Goal: Transaction & Acquisition: Subscribe to service/newsletter

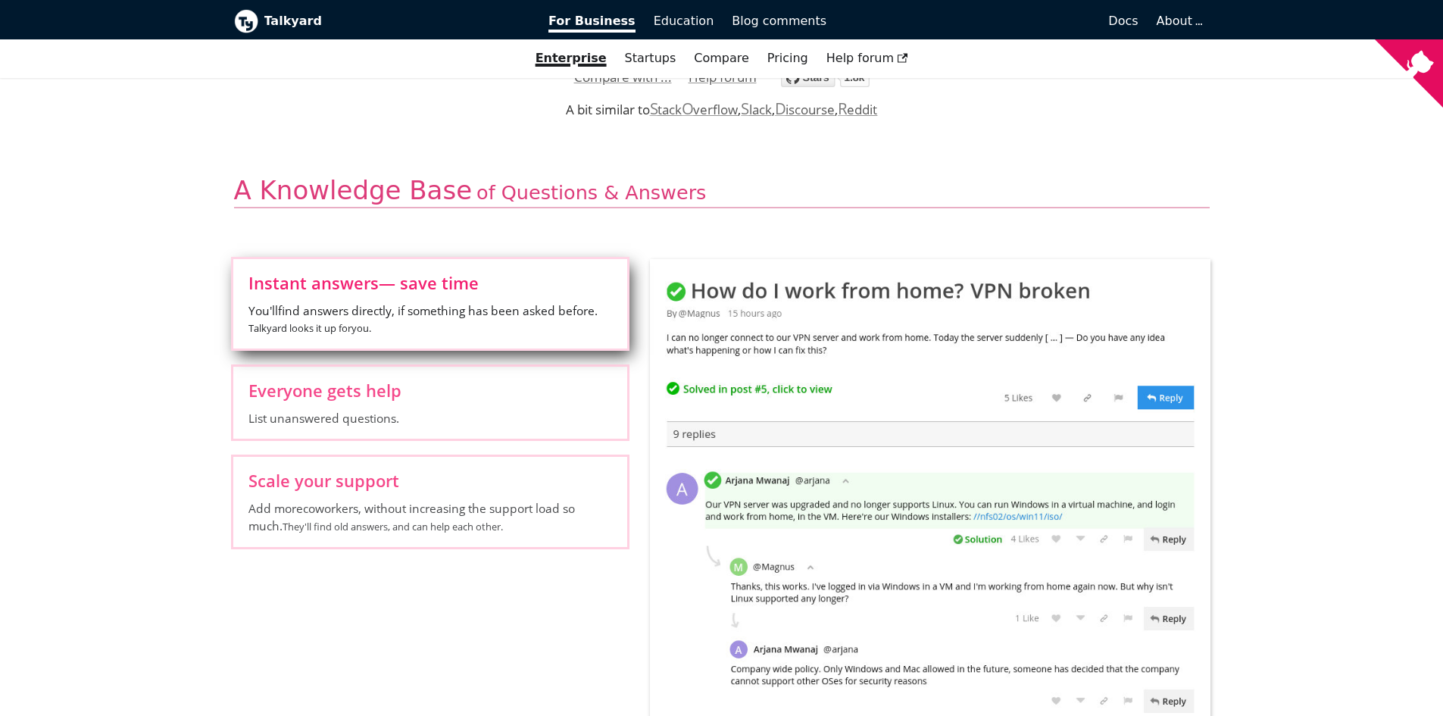
scroll to position [455, 0]
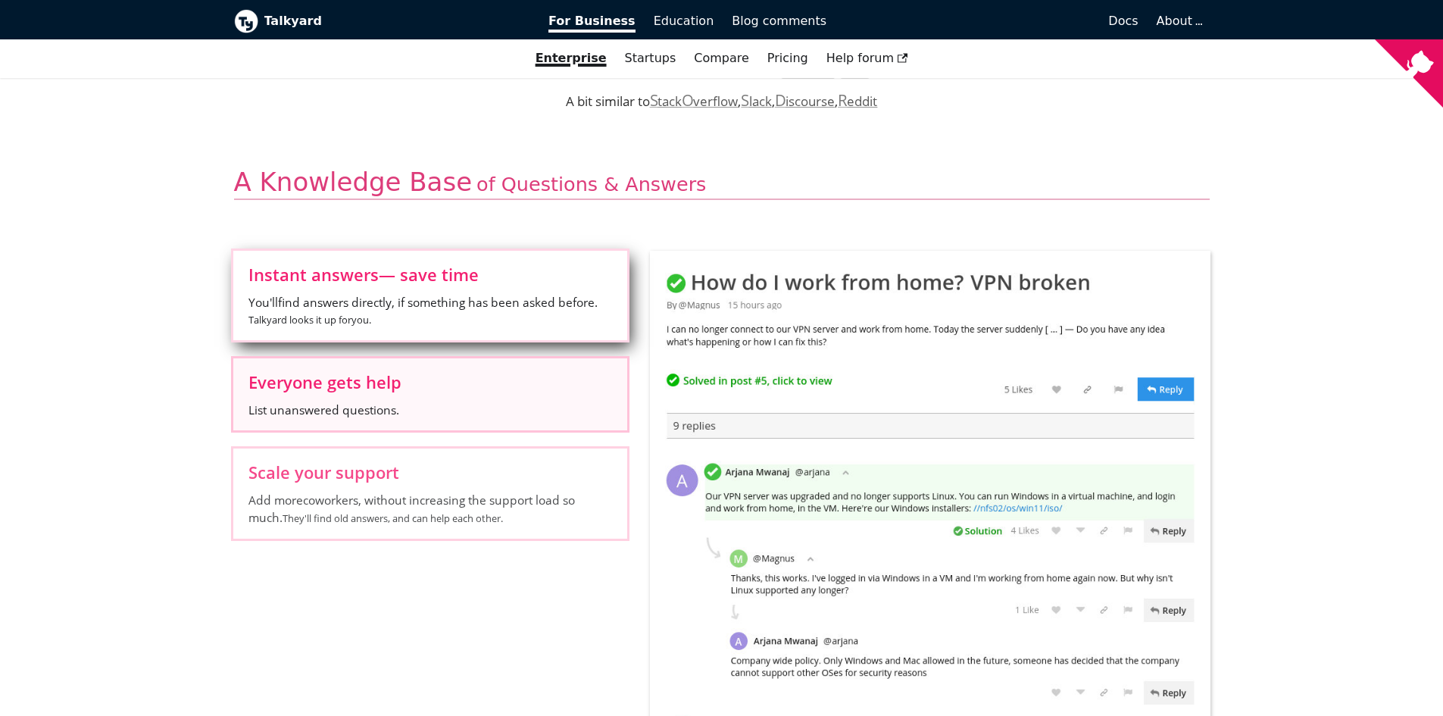
click at [402, 383] on span "Everyone gets help" at bounding box center [430, 382] width 364 height 17
click at [0, 0] on input "Everyone gets help List unanswered questions." at bounding box center [0, 0] width 0 height 0
click at [356, 288] on label "Instant answers — save time You'll find answers directly, if something has been…" at bounding box center [430, 295] width 394 height 89
click at [0, 0] on input "Instant answers — save time You'll find answers directly, if something has been…" at bounding box center [0, 0] width 0 height 0
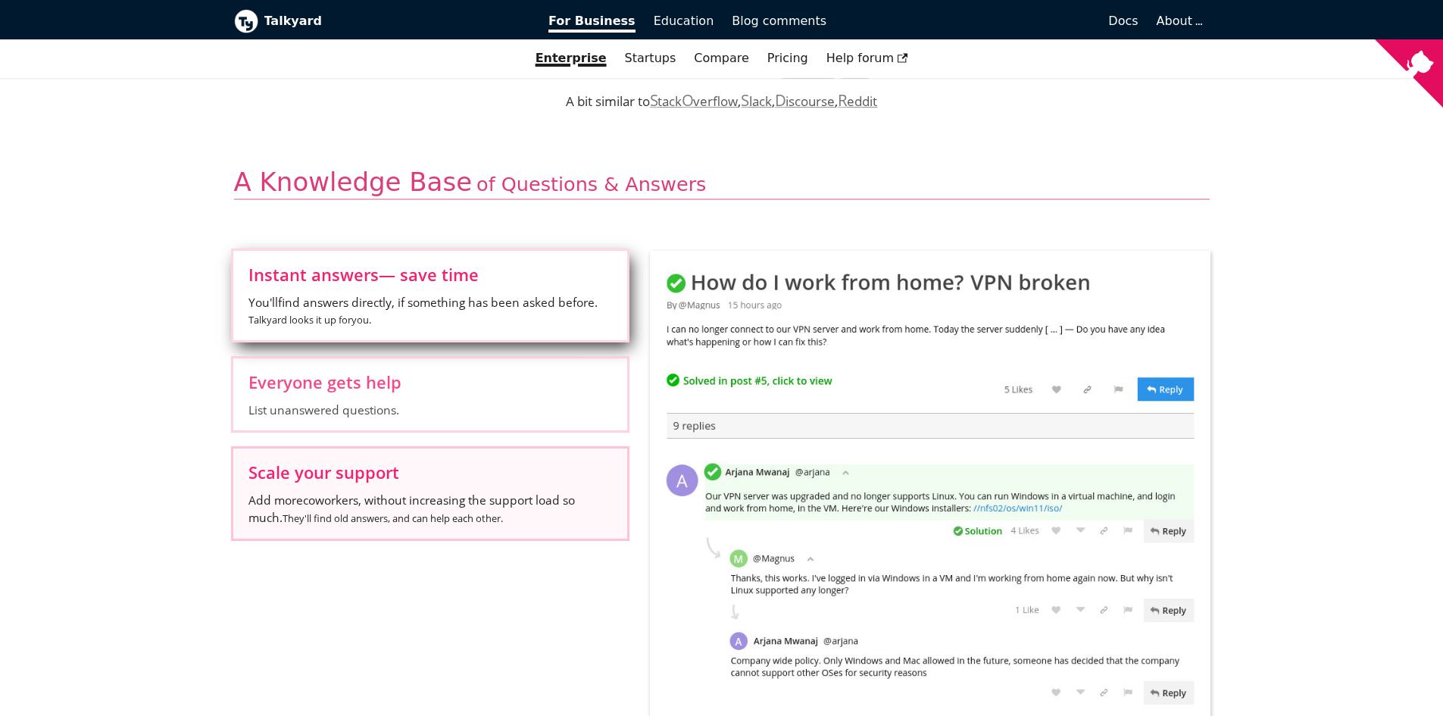
click at [384, 502] on span "Add more coworkers , without increasing the support load so much. They'll find …" at bounding box center [430, 509] width 364 height 35
click at [0, 0] on input "Scale your support Add more coworkers , without increasing the support load so …" at bounding box center [0, 0] width 0 height 0
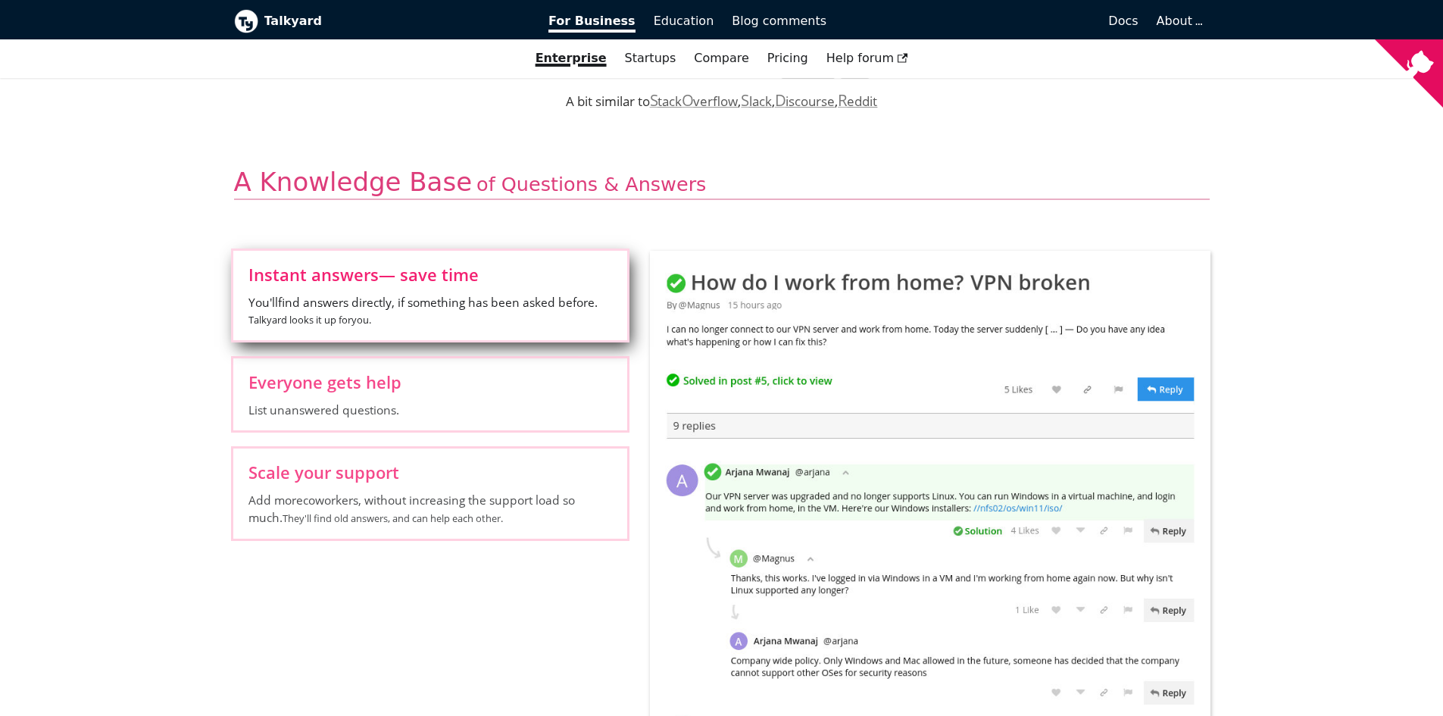
click at [376, 283] on span "Instant answers — save time" at bounding box center [430, 274] width 364 height 17
click at [0, 0] on input "Instant answers — save time You'll find answers directly, if something has been…" at bounding box center [0, 0] width 0 height 0
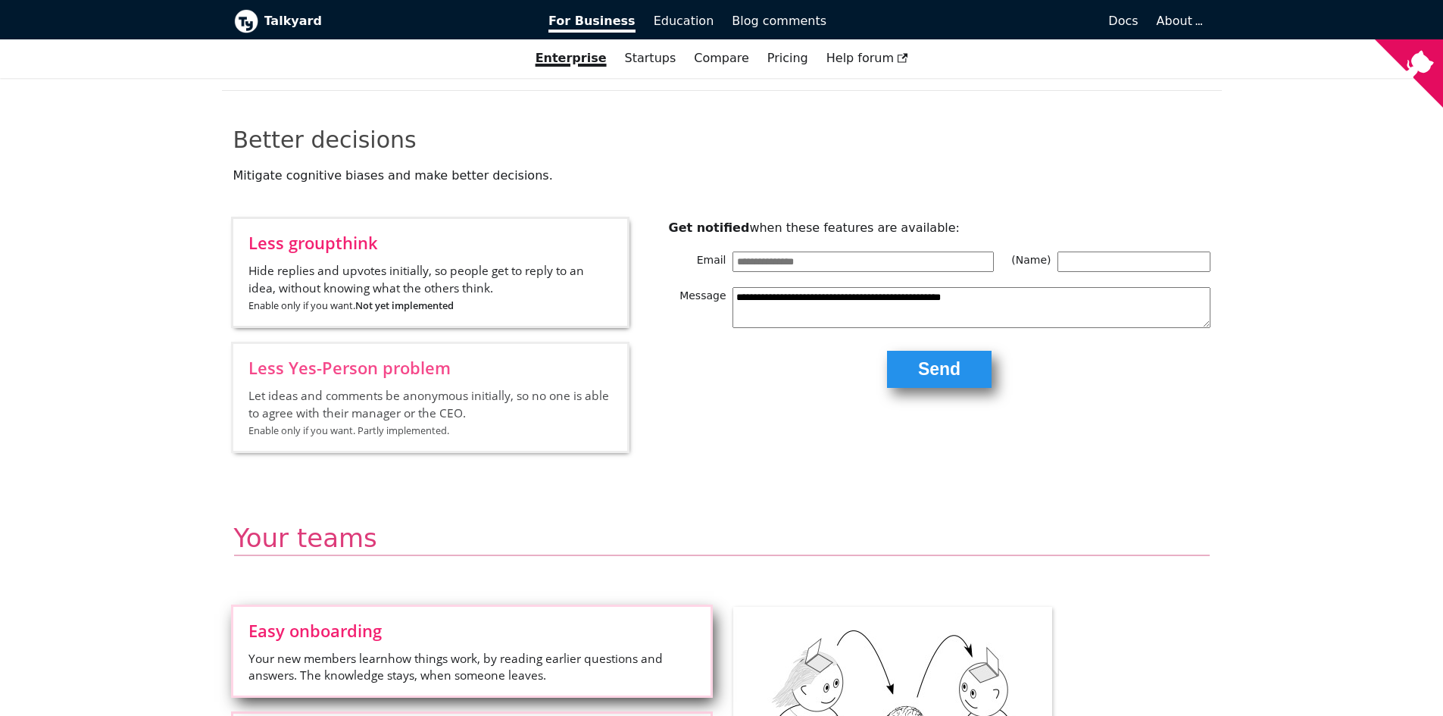
scroll to position [1970, 0]
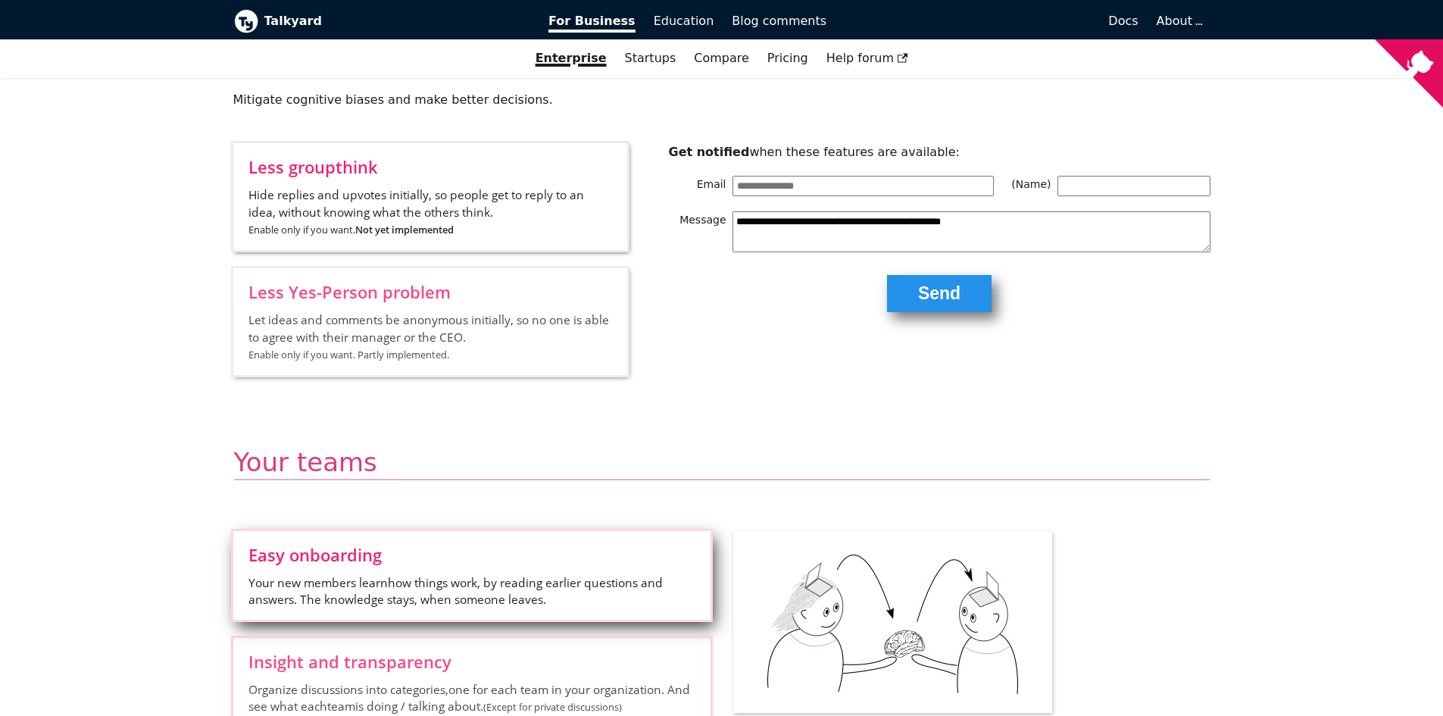
click at [777, 184] on input "Email" at bounding box center [863, 186] width 261 height 20
click at [772, 233] on textarea "**********" at bounding box center [972, 231] width 478 height 41
click at [1096, 173] on div "**********" at bounding box center [930, 227] width 561 height 168
click at [1096, 180] on input "(Name)" at bounding box center [1134, 186] width 153 height 20
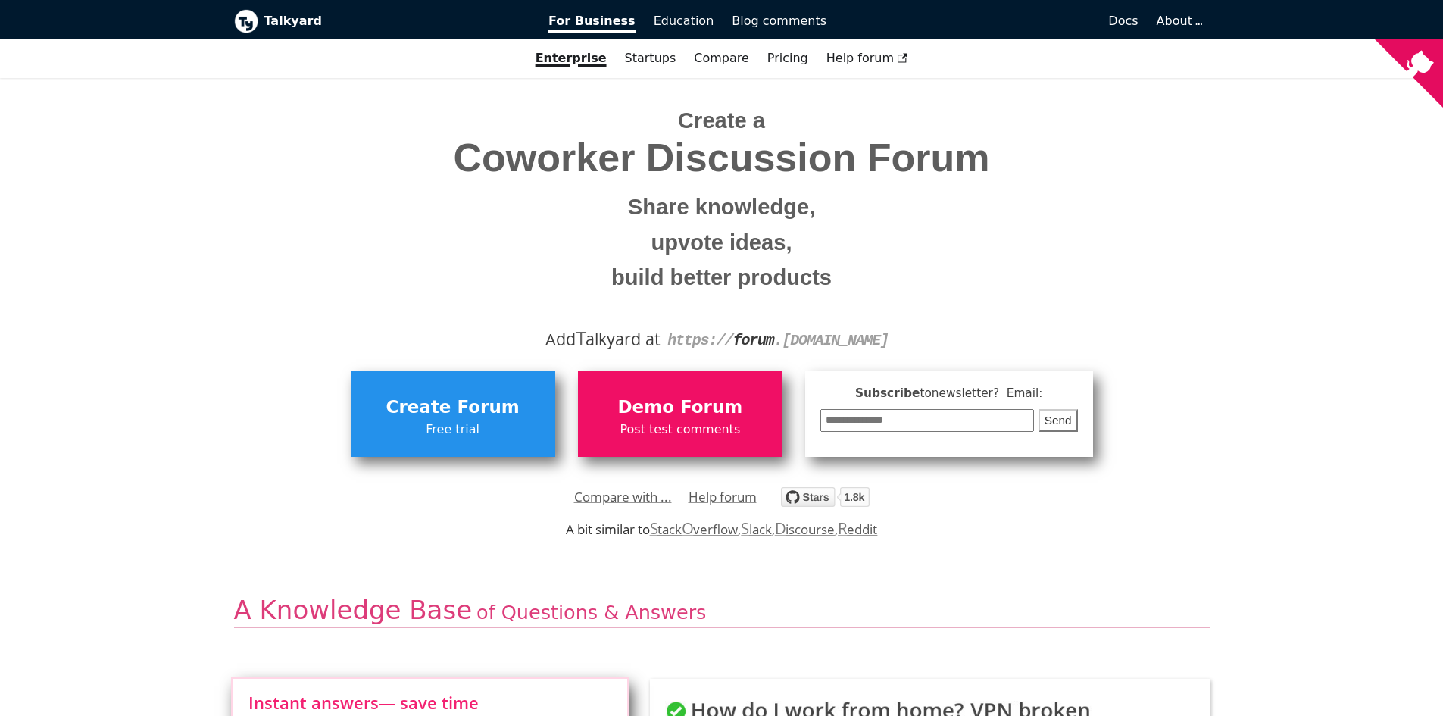
scroll to position [0, 0]
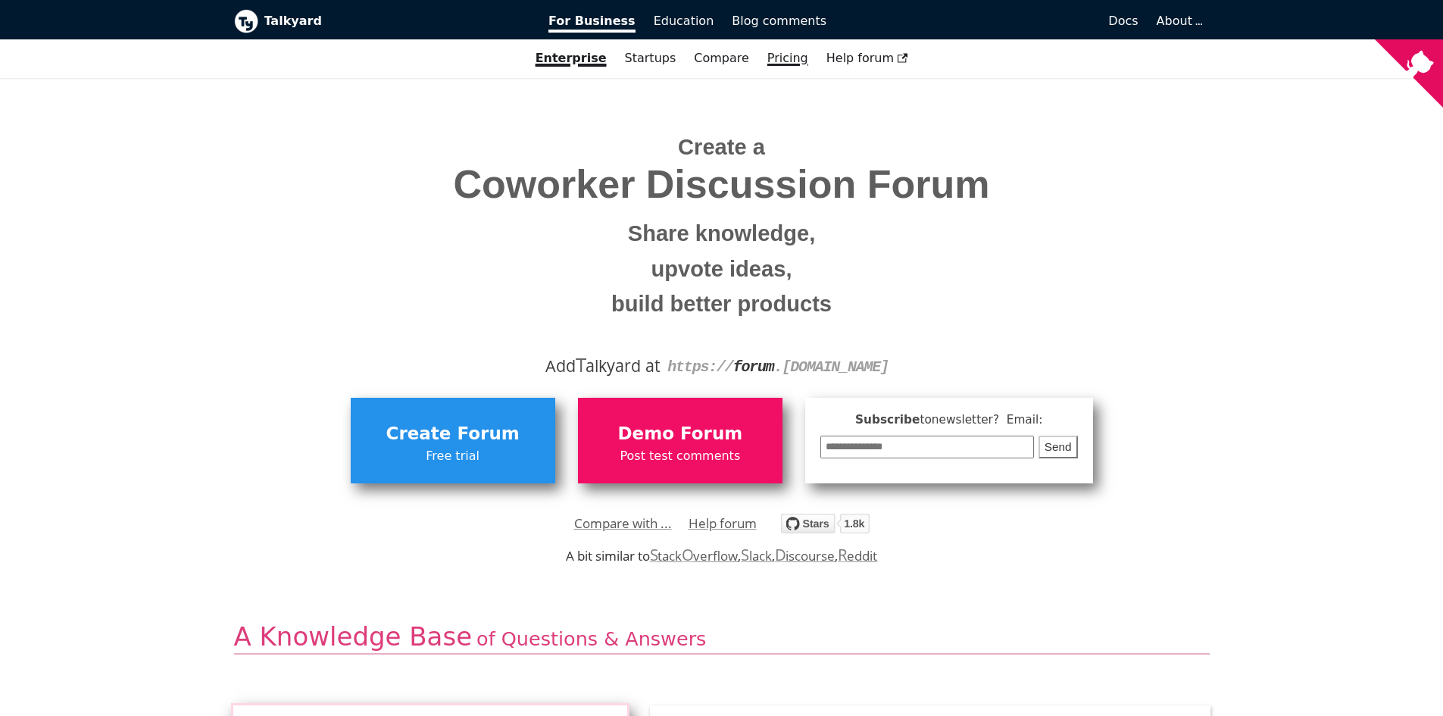
click at [771, 55] on link "Pricing" at bounding box center [787, 58] width 59 height 26
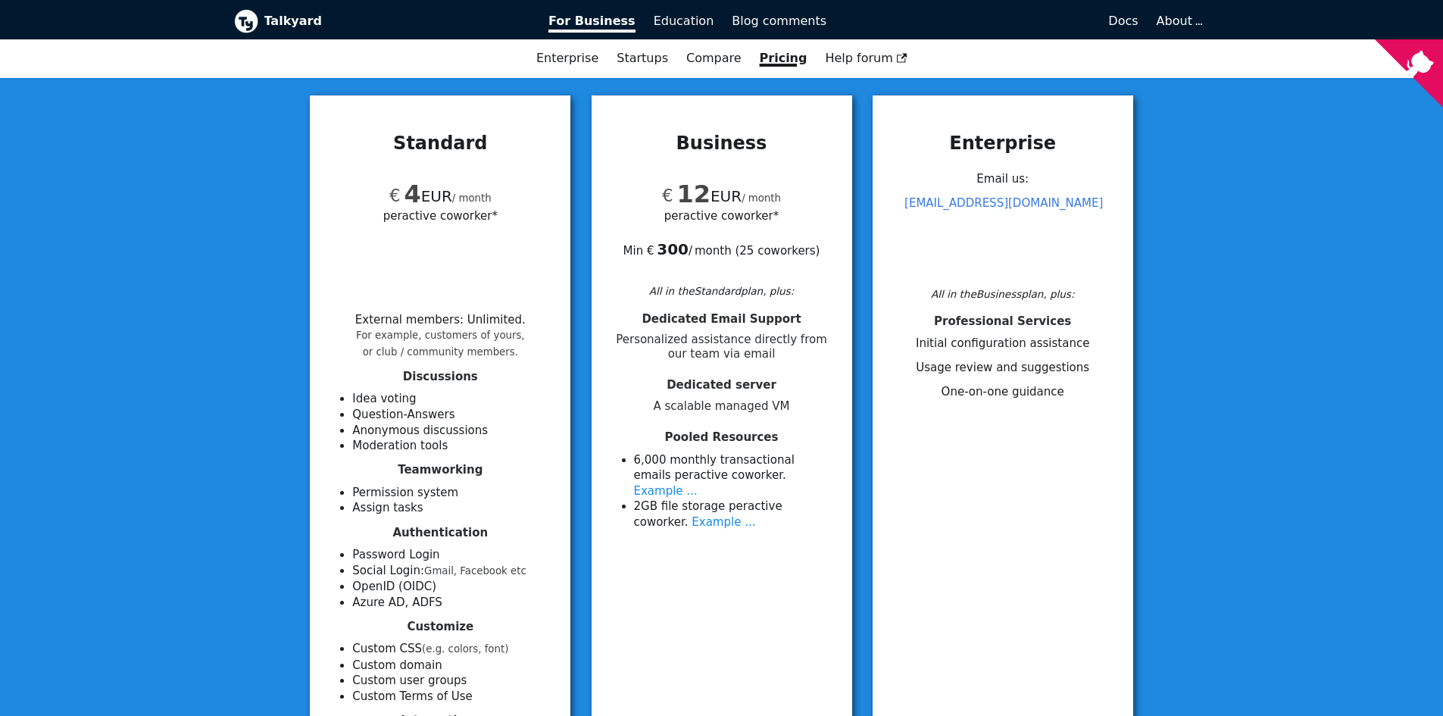
scroll to position [152, 0]
